Goal: Task Accomplishment & Management: Use online tool/utility

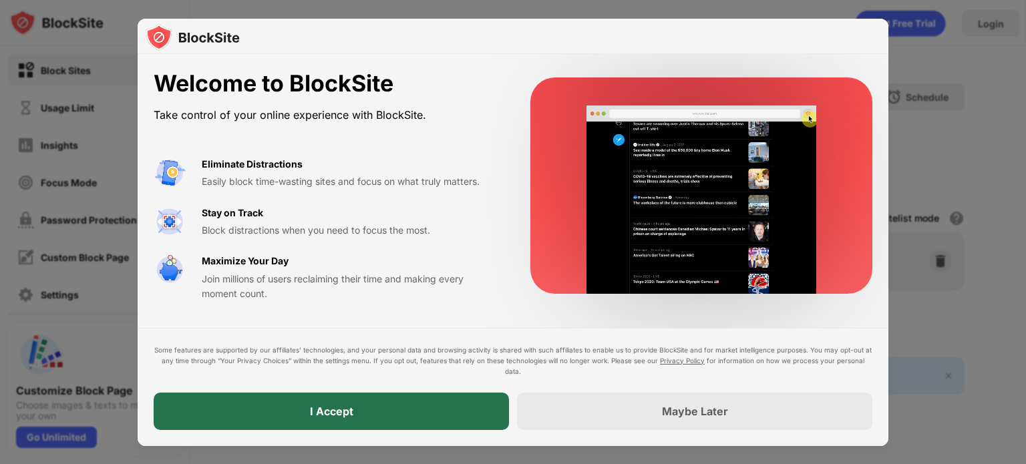
click at [373, 426] on div "I Accept" at bounding box center [331, 411] width 355 height 37
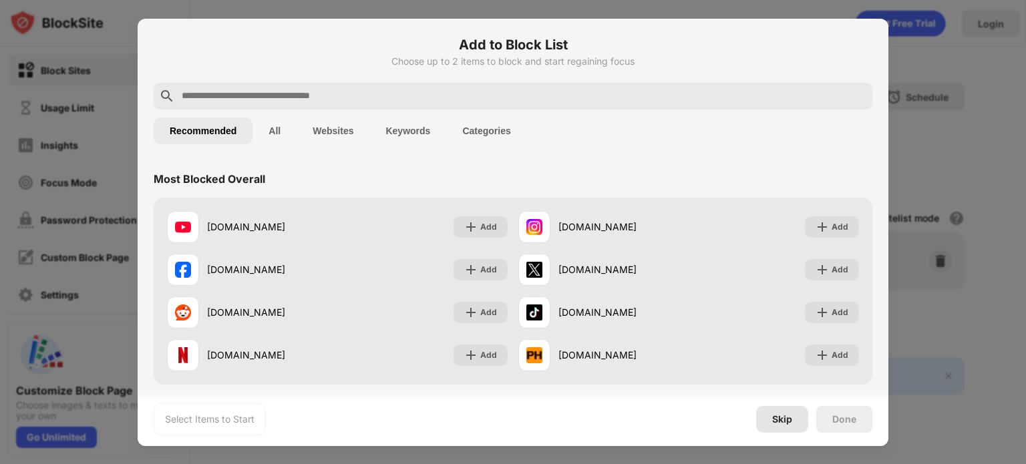
click at [772, 416] on div "Skip" at bounding box center [782, 419] width 20 height 11
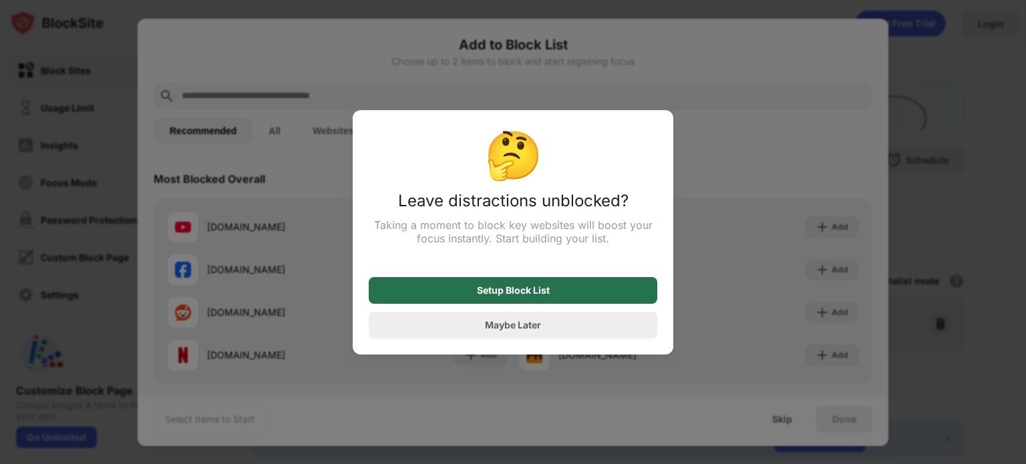
click at [468, 291] on div "Setup Block List" at bounding box center [513, 290] width 289 height 27
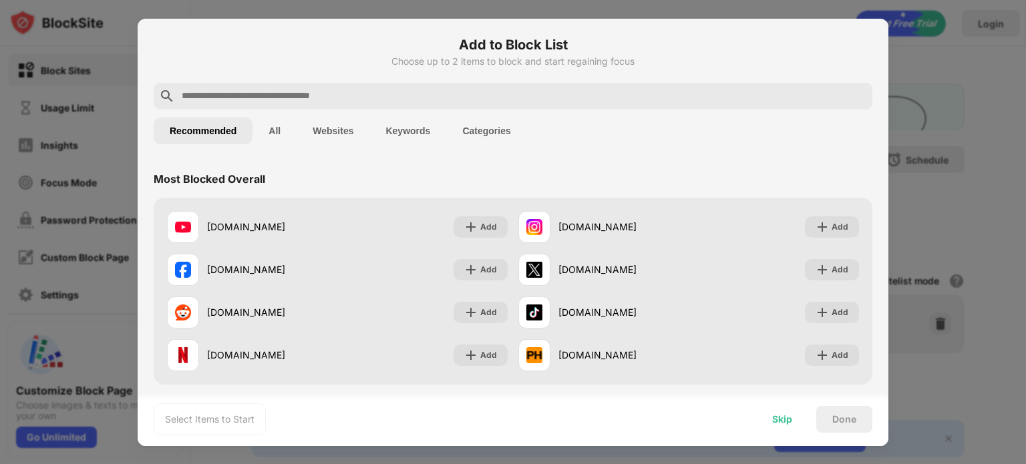
click at [784, 420] on div "Skip" at bounding box center [782, 419] width 20 height 11
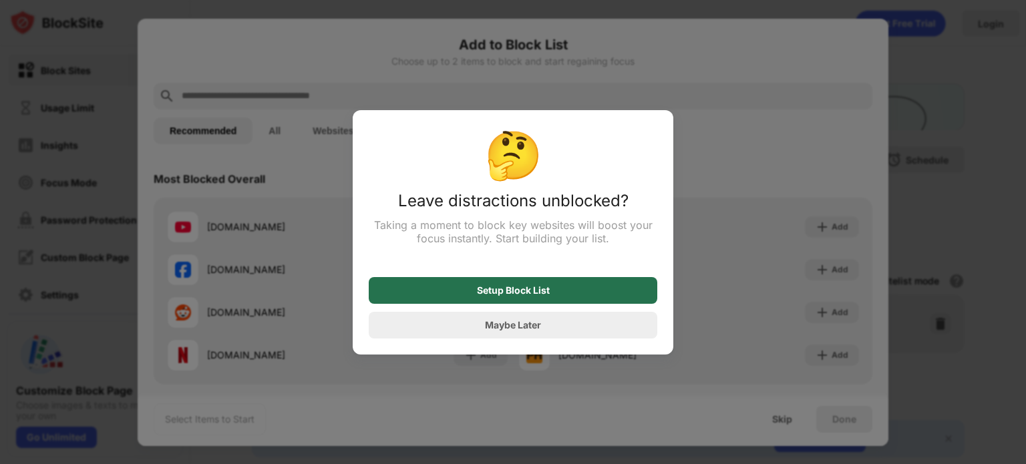
click at [603, 285] on div "Setup Block List" at bounding box center [513, 290] width 289 height 27
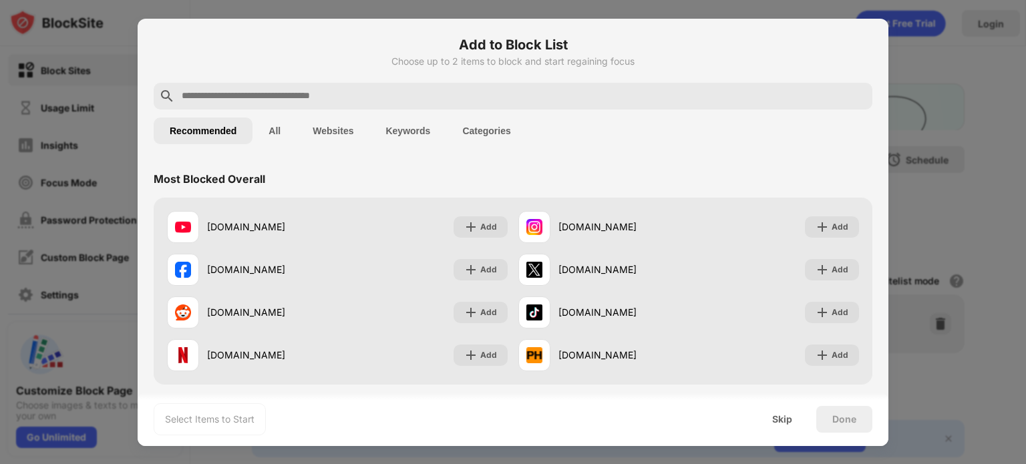
click at [346, 94] on input "text" at bounding box center [523, 96] width 687 height 16
paste input "**********"
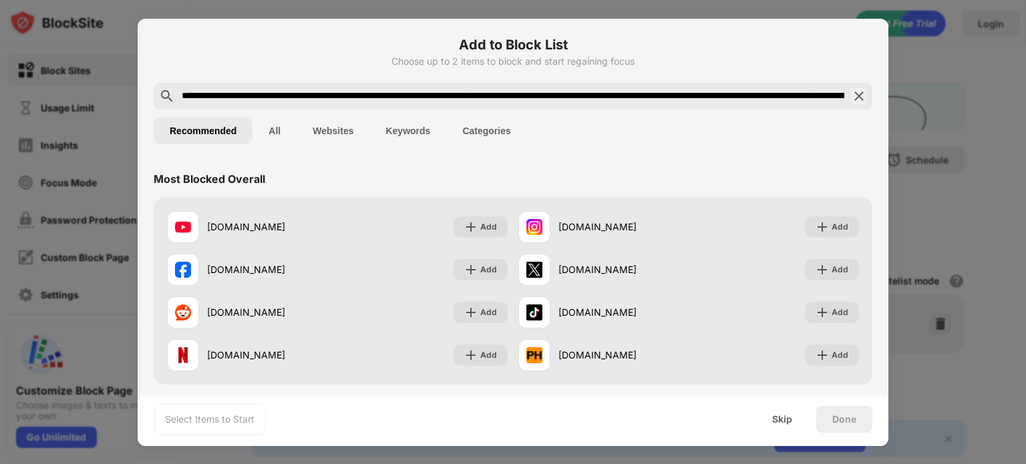
scroll to position [0, 1169]
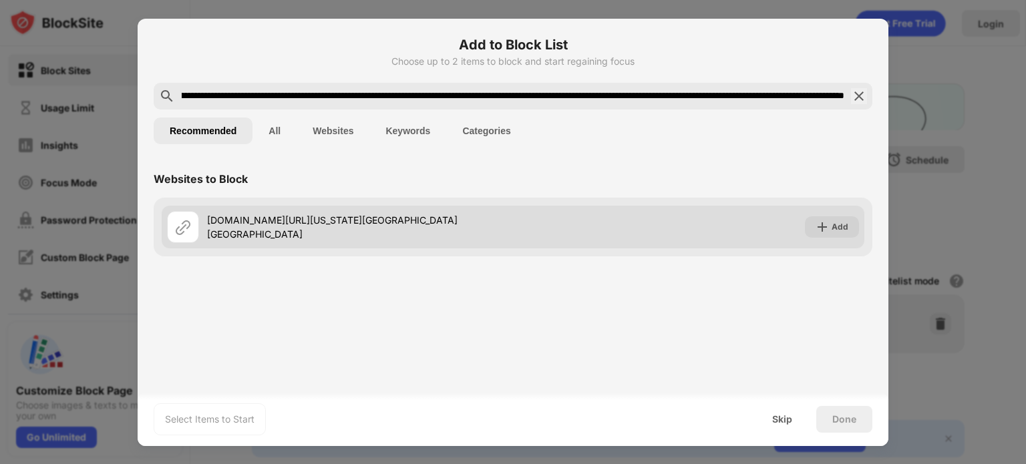
type input "**********"
click at [513, 228] on div "[DOMAIN_NAME][URL][US_STATE][GEOGRAPHIC_DATA][GEOGRAPHIC_DATA]" at bounding box center [360, 227] width 306 height 28
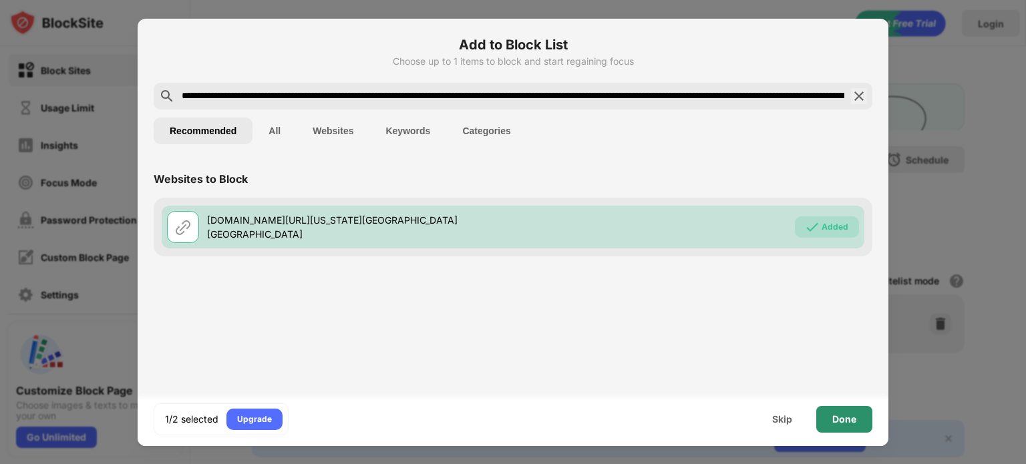
click at [855, 424] on div "Done" at bounding box center [844, 419] width 56 height 27
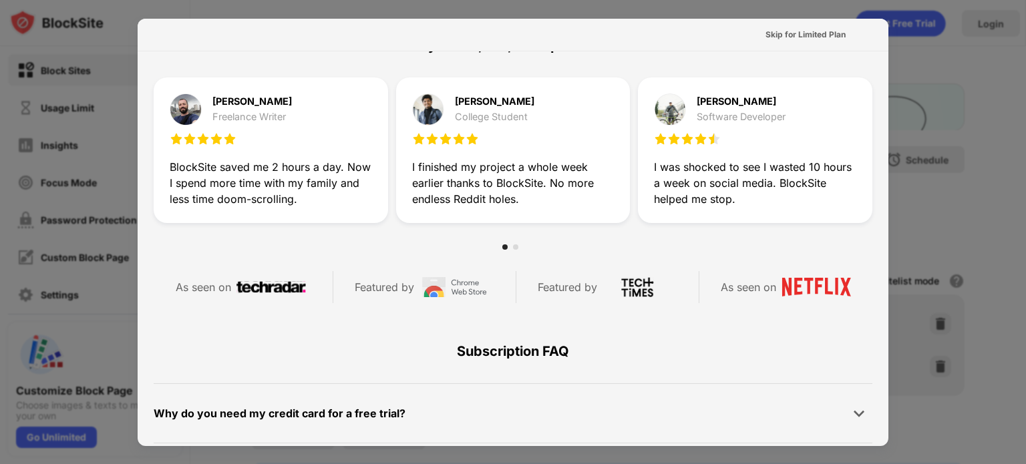
scroll to position [651, 0]
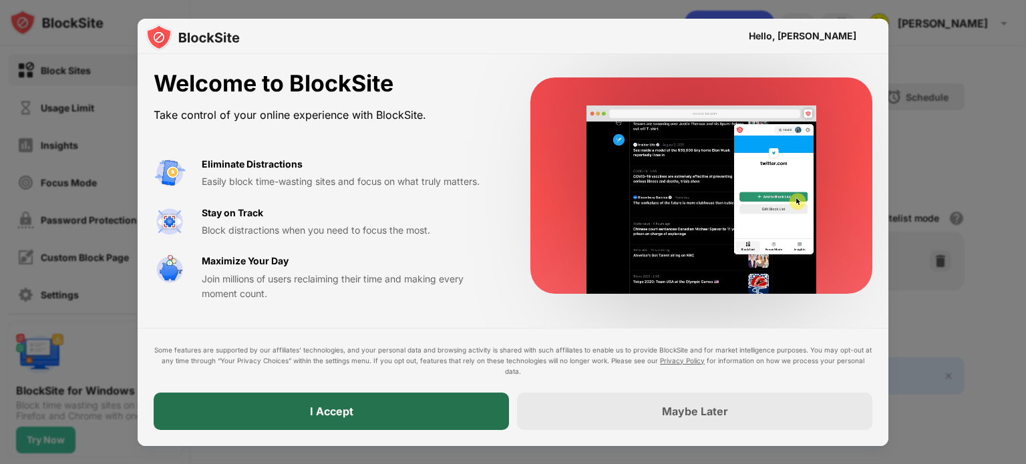
click at [302, 404] on div "I Accept" at bounding box center [331, 411] width 355 height 37
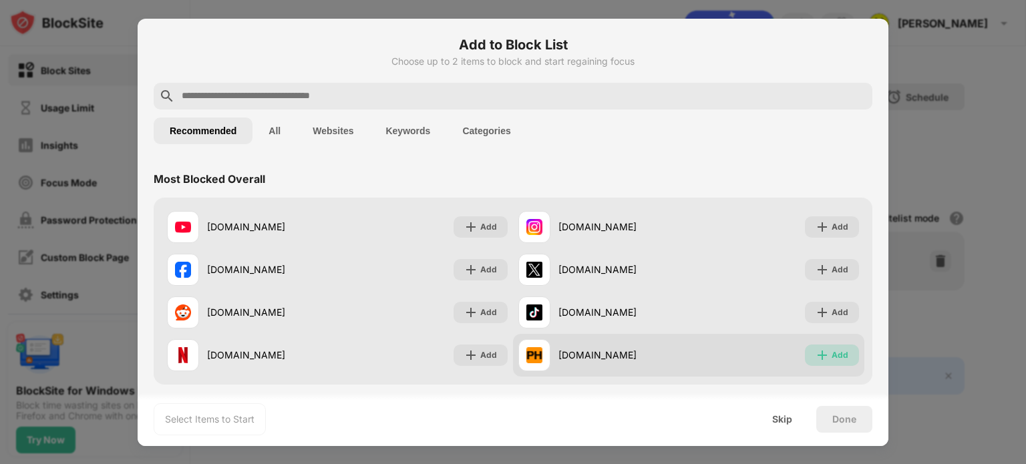
click at [839, 356] on div "Add" at bounding box center [832, 355] width 54 height 21
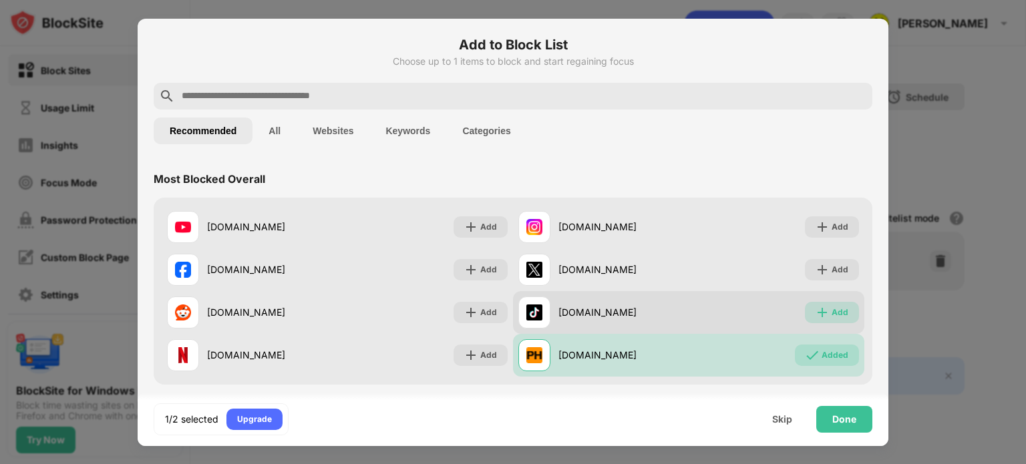
click at [842, 318] on div "Add" at bounding box center [832, 312] width 54 height 21
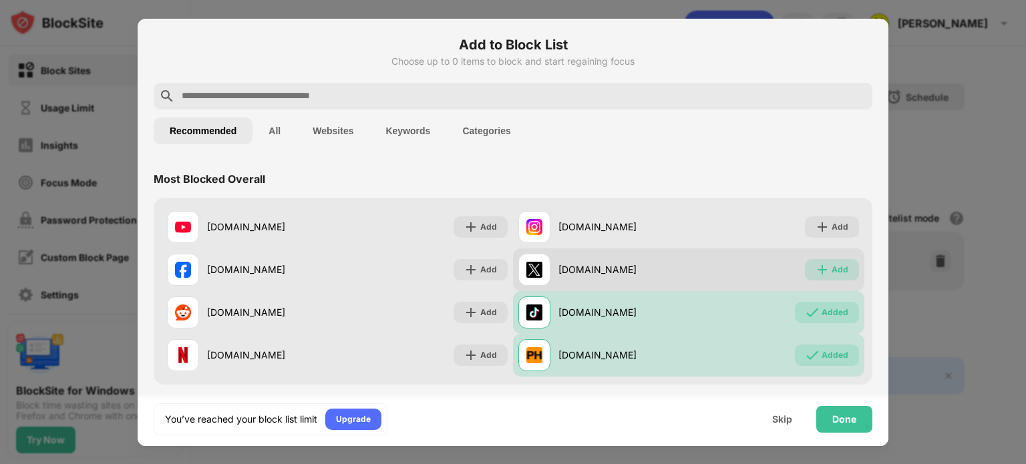
click at [832, 275] on div "Add" at bounding box center [840, 269] width 17 height 13
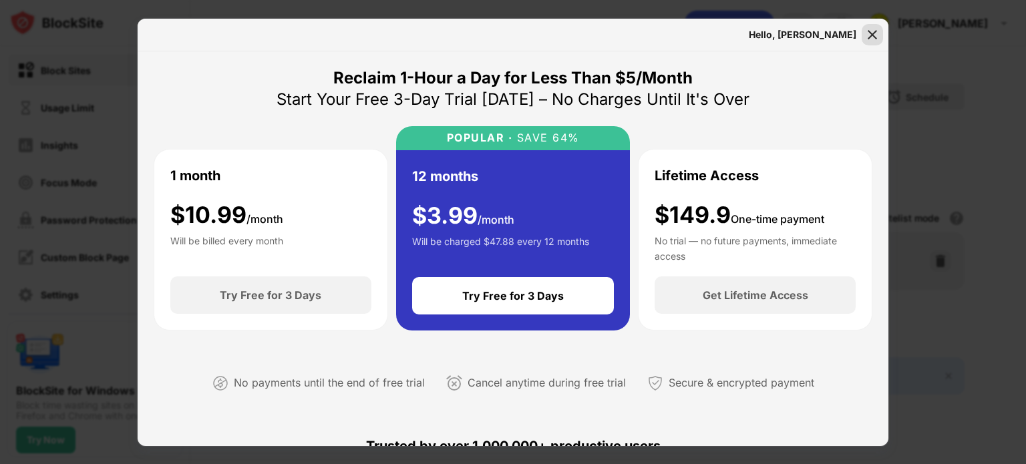
click at [870, 28] on img at bounding box center [872, 34] width 13 height 13
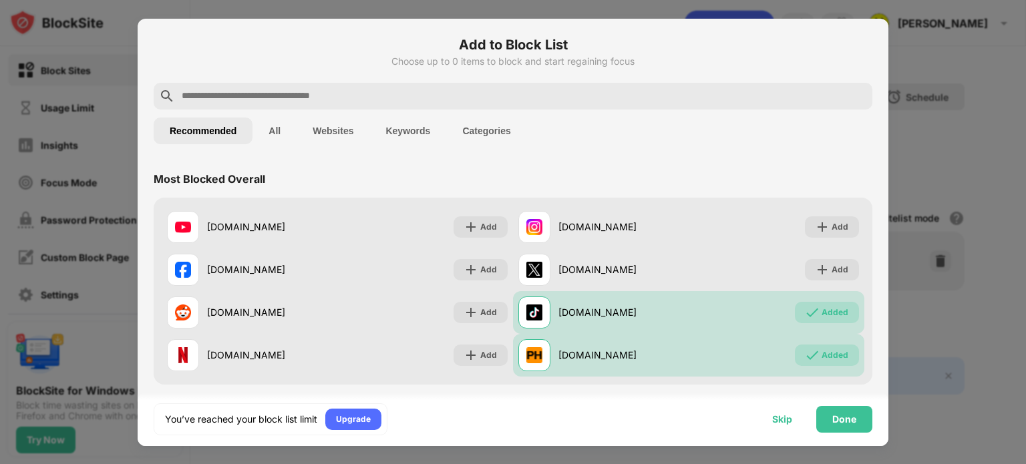
click at [783, 419] on div "Skip" at bounding box center [782, 419] width 20 height 11
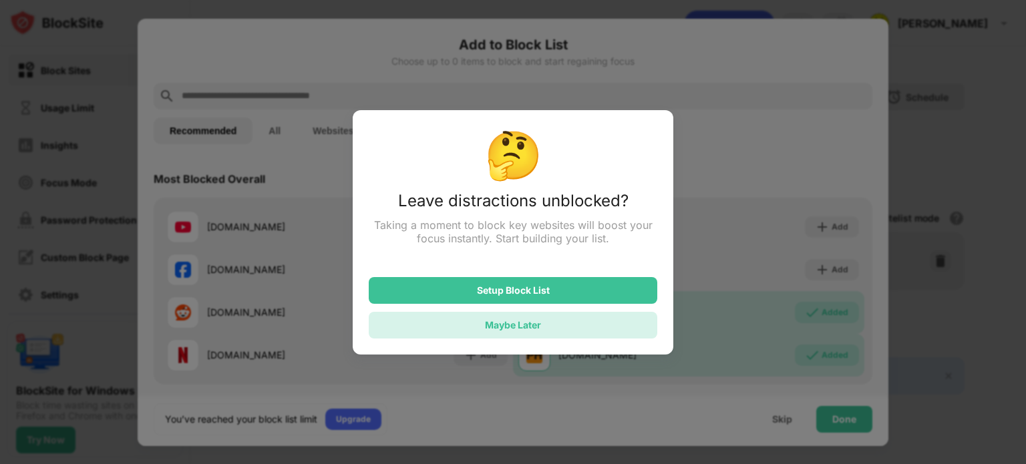
click at [516, 331] on div "Maybe Later" at bounding box center [513, 324] width 56 height 11
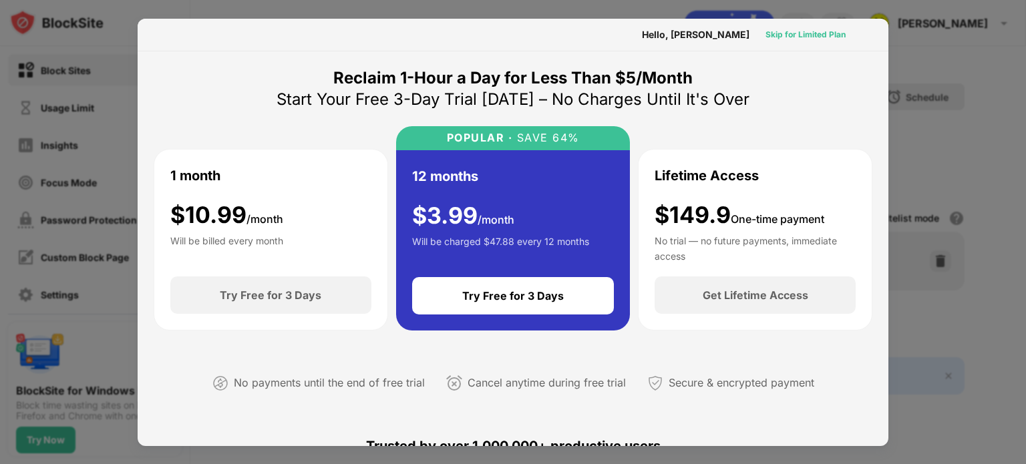
click at [790, 35] on div "Skip for Limited Plan" at bounding box center [806, 34] width 80 height 13
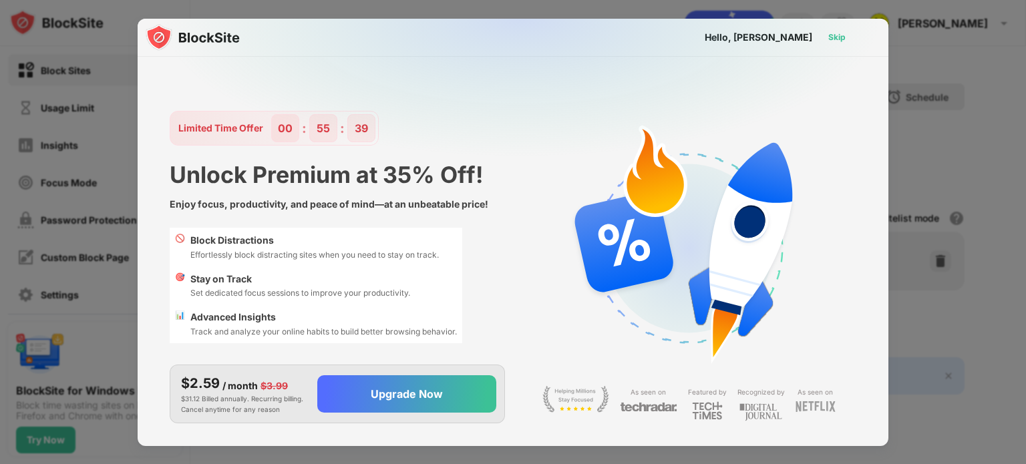
click at [837, 37] on div "Skip" at bounding box center [836, 37] width 17 height 13
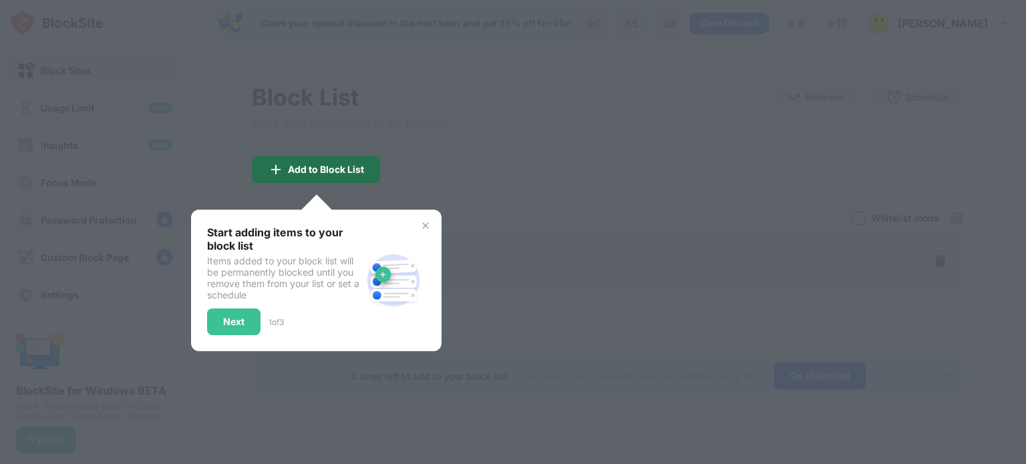
click at [350, 177] on div "Add to Block List" at bounding box center [316, 169] width 128 height 27
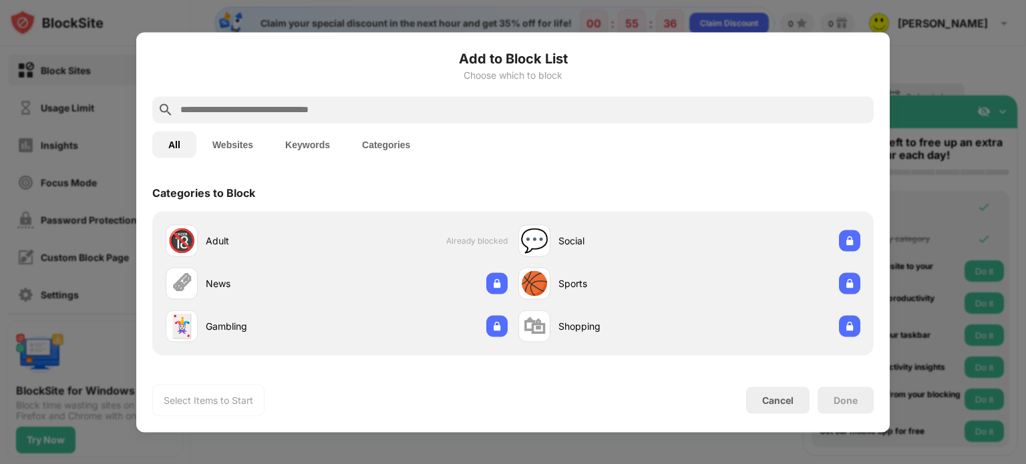
click at [339, 100] on div at bounding box center [512, 109] width 721 height 27
click at [393, 103] on input "text" at bounding box center [523, 110] width 689 height 16
paste input "**********"
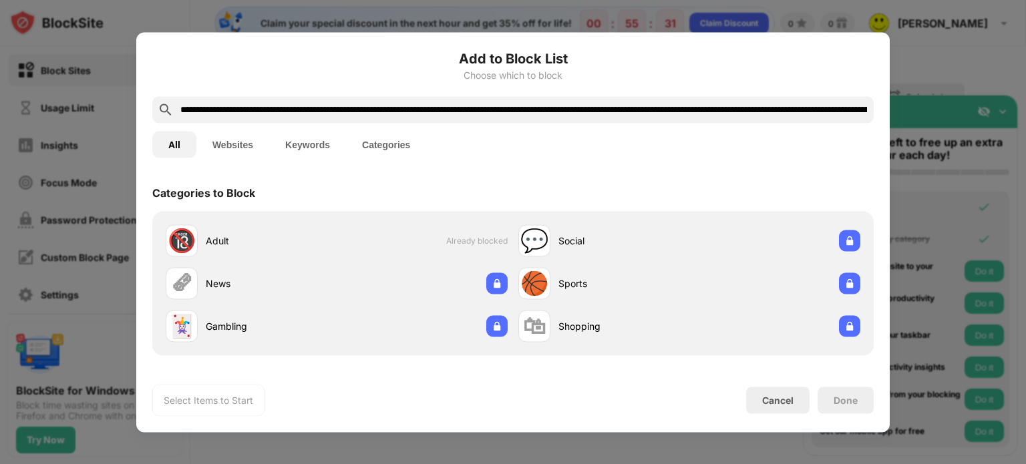
scroll to position [0, 1166]
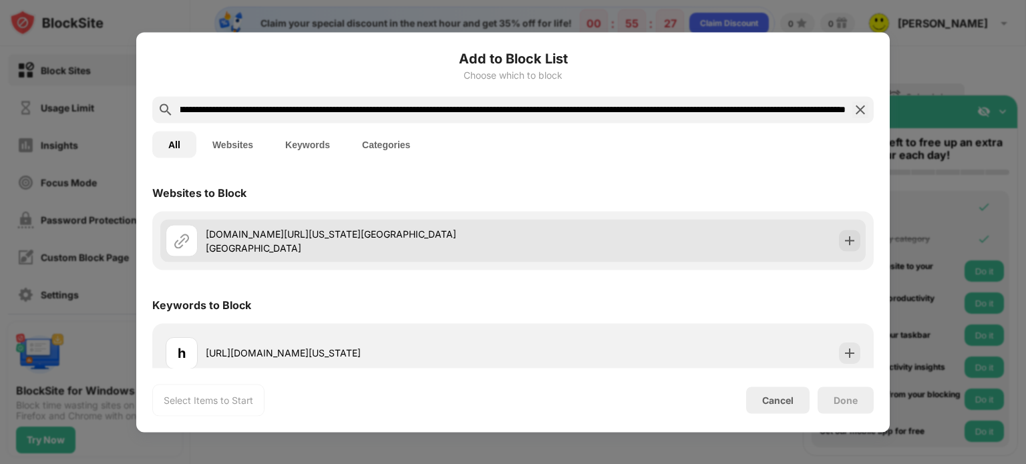
type input "**********"
click at [513, 226] on div "[DOMAIN_NAME][URL][US_STATE][GEOGRAPHIC_DATA][GEOGRAPHIC_DATA]" at bounding box center [339, 240] width 347 height 32
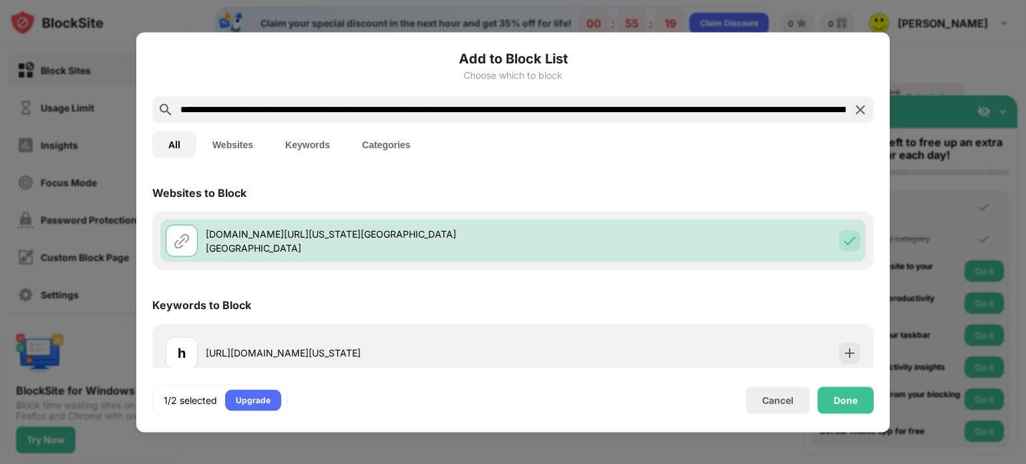
click at [246, 152] on button "Websites" at bounding box center [232, 144] width 73 height 27
